Goal: Go to known website: Access a specific website the user already knows

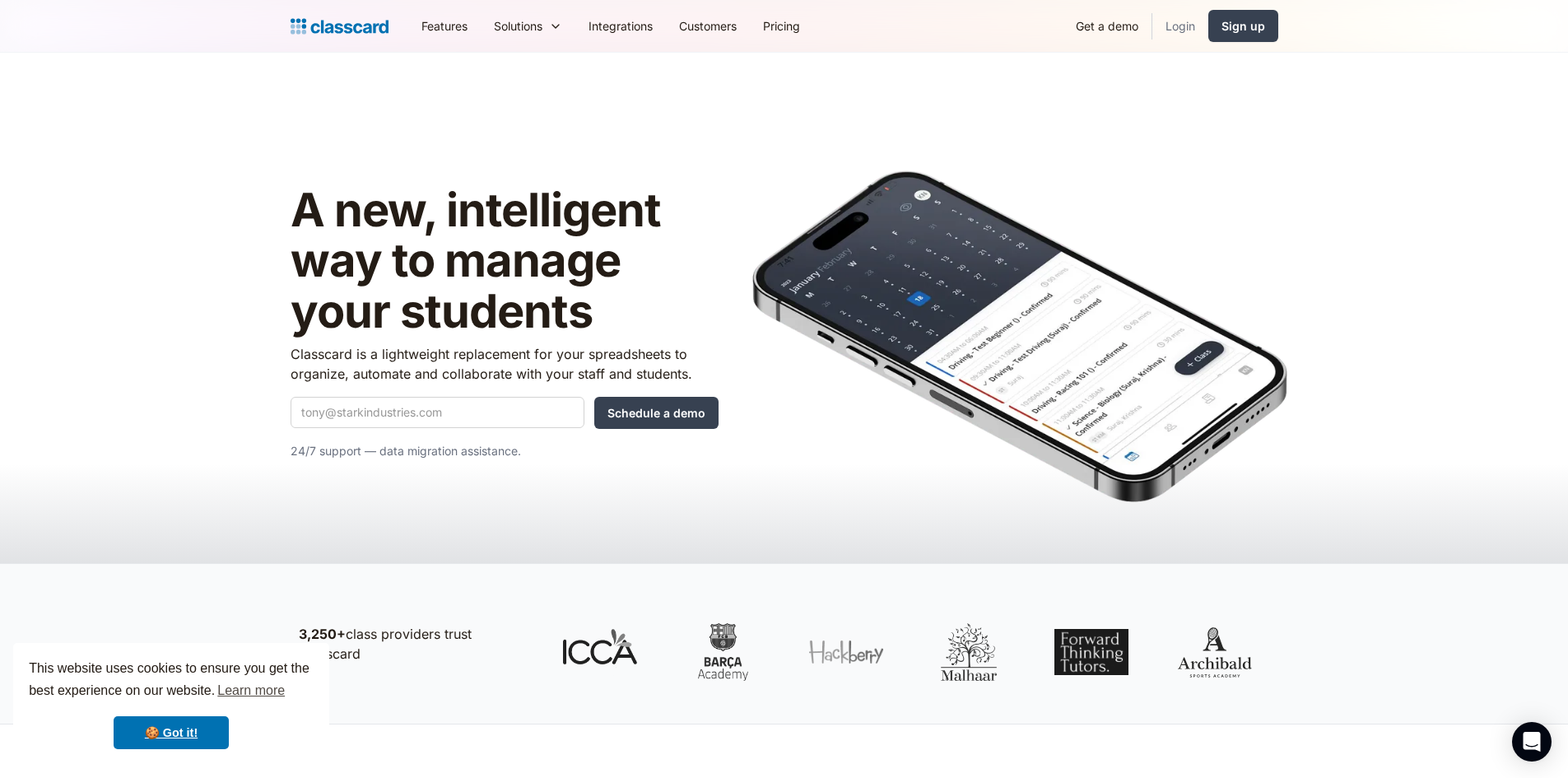
click at [1179, 28] on link "Login" at bounding box center [1180, 26] width 56 height 37
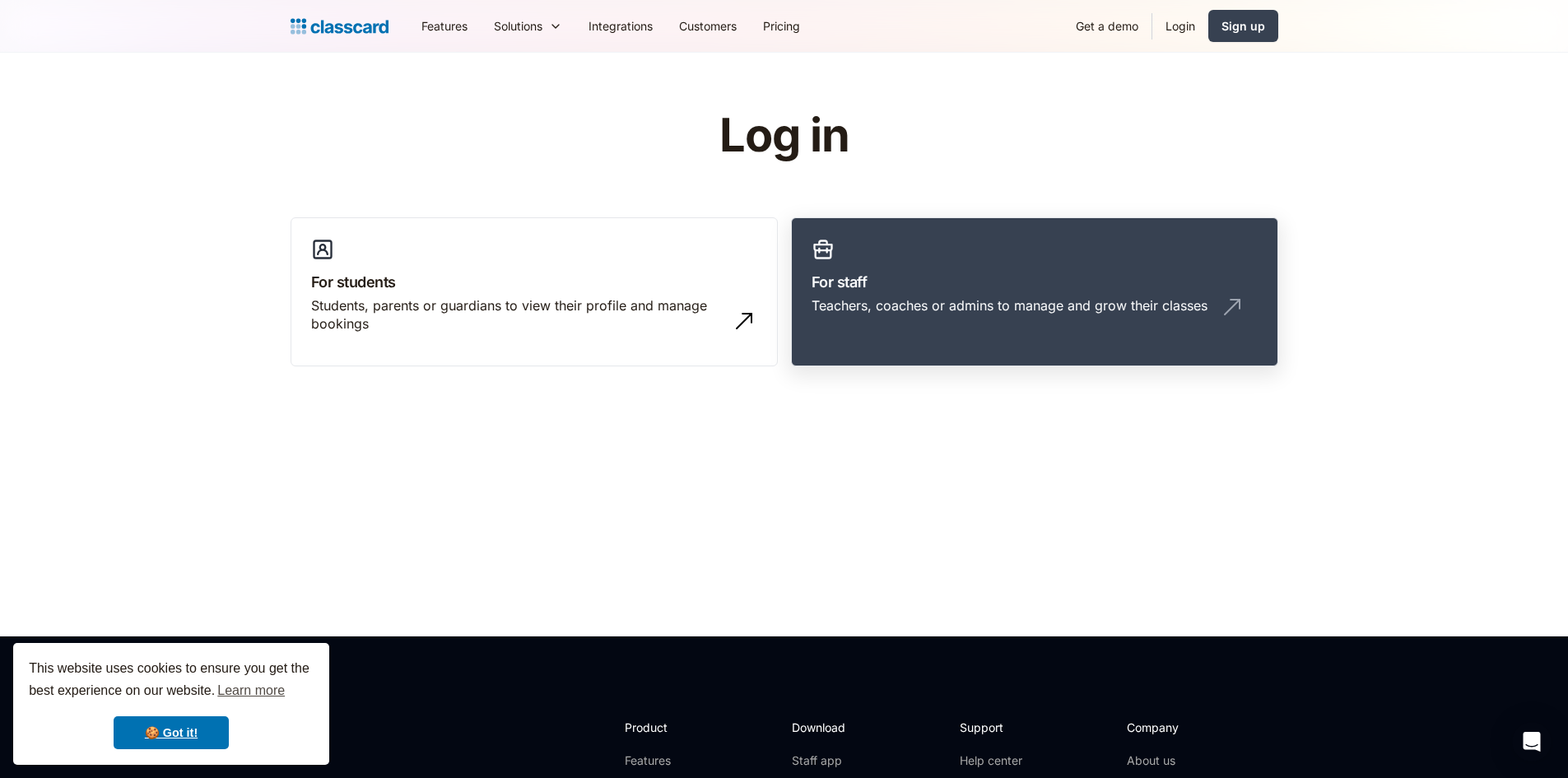
click at [1061, 327] on div "Teachers, coaches or admins to manage and grow their classes" at bounding box center [1034, 312] width 446 height 31
